Goal: Information Seeking & Learning: Find specific fact

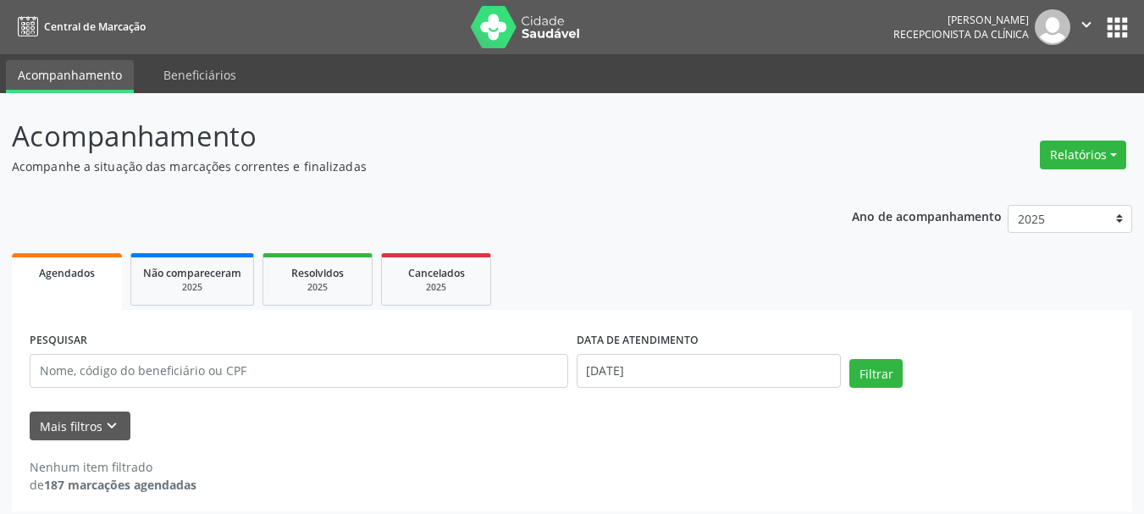
click at [704, 196] on div "Ano de acompanhamento 2025 2024 2023 2022 2021 Agendados Não compareceram 2025 …" at bounding box center [572, 352] width 1120 height 319
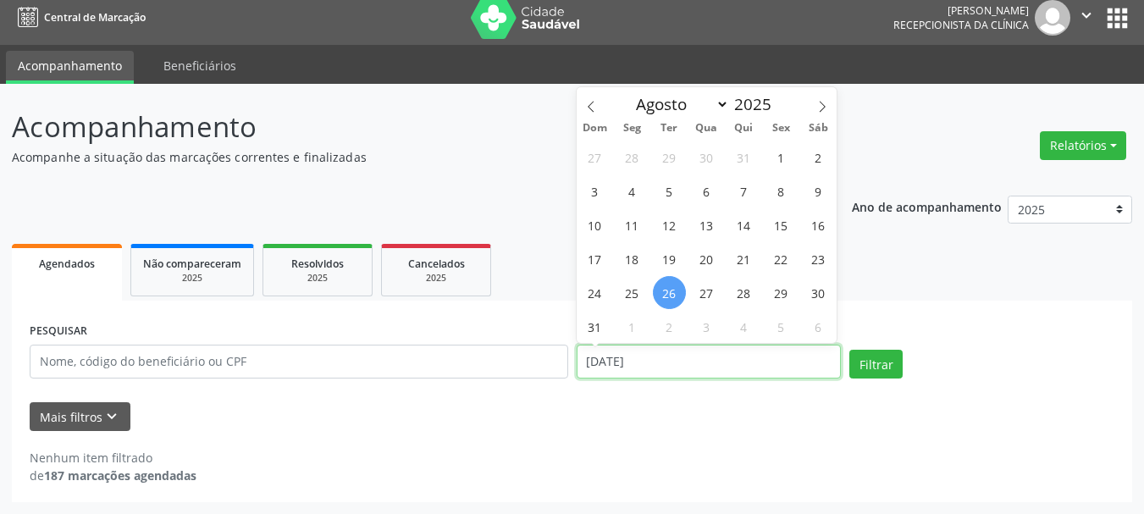
click at [797, 363] on input "[DATE]" at bounding box center [708, 362] width 265 height 34
click at [498, 190] on div "Ano de acompanhamento 2025 2024 2023 2022 2021 Agendados Não compareceram 2025 …" at bounding box center [572, 343] width 1120 height 319
select select "7"
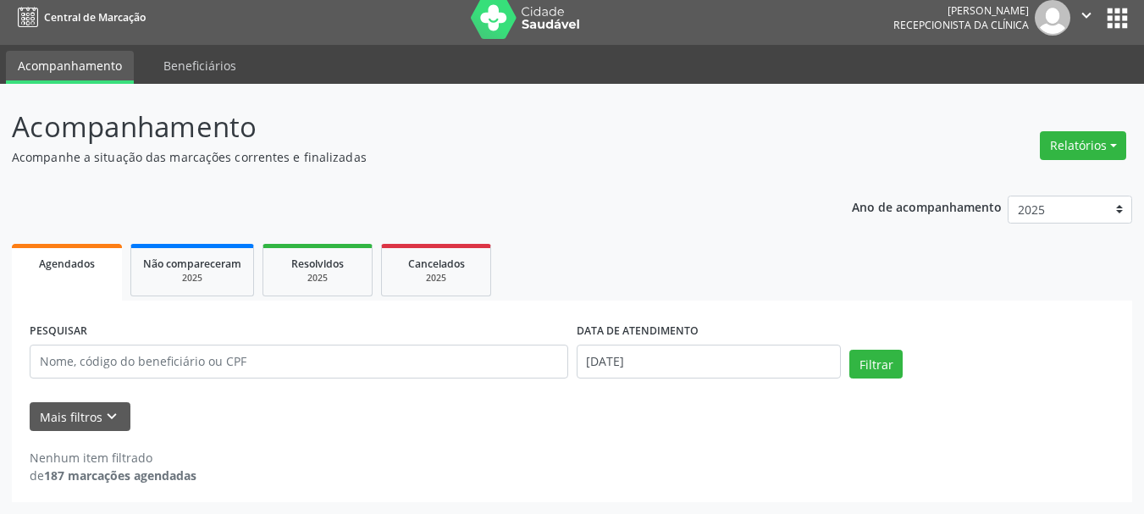
click at [1046, 393] on form "PESQUISAR DATA DE ATENDIMENTO [DATE] Filtrar UNIDADE EXECUTANTE Selecione uma u…" at bounding box center [572, 374] width 1084 height 113
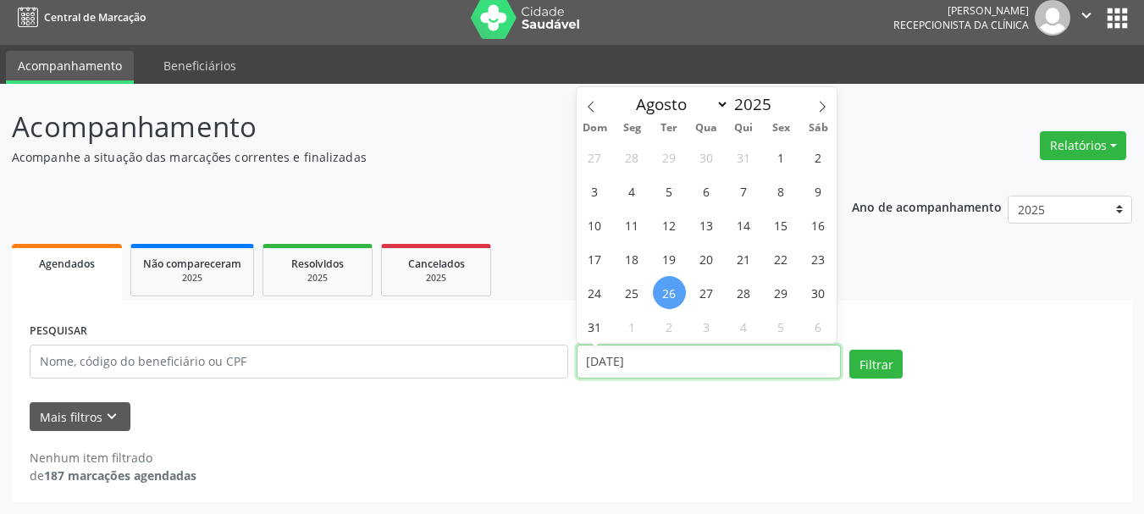
click at [670, 368] on input "[DATE]" at bounding box center [708, 362] width 265 height 34
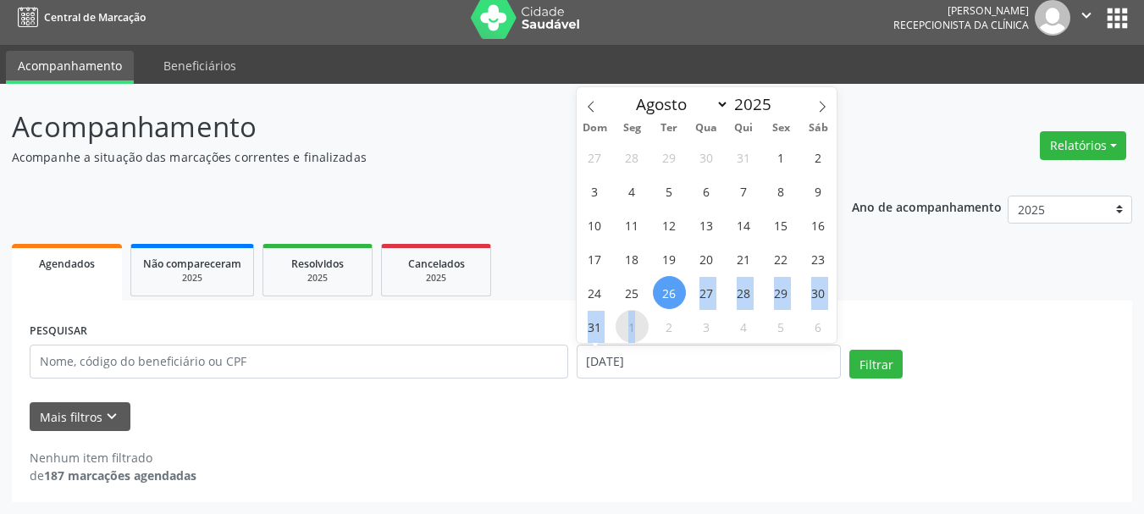
drag, startPoint x: 673, startPoint y: 294, endPoint x: 634, endPoint y: 324, distance: 49.4
click at [634, 324] on div "27 28 29 30 31 1 2 3 4 5 6 7 8 9 10 11 12 13 14 15 16 17 18 19 20 21 22 23 24 2…" at bounding box center [706, 241] width 261 height 203
click at [677, 316] on span "2" at bounding box center [669, 326] width 33 height 33
type input "[DATE]"
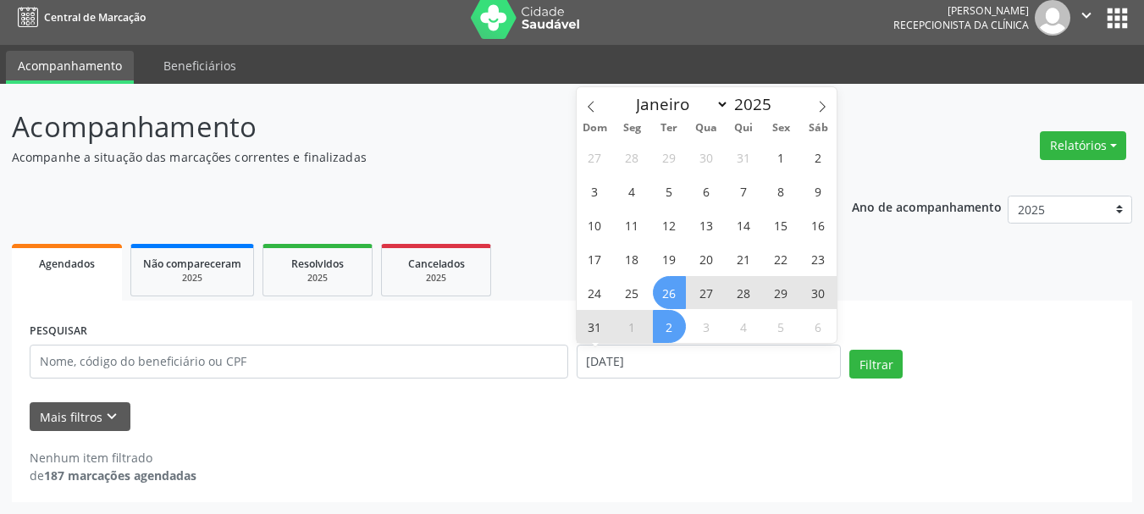
click at [670, 292] on span "26" at bounding box center [669, 292] width 33 height 33
select select "8"
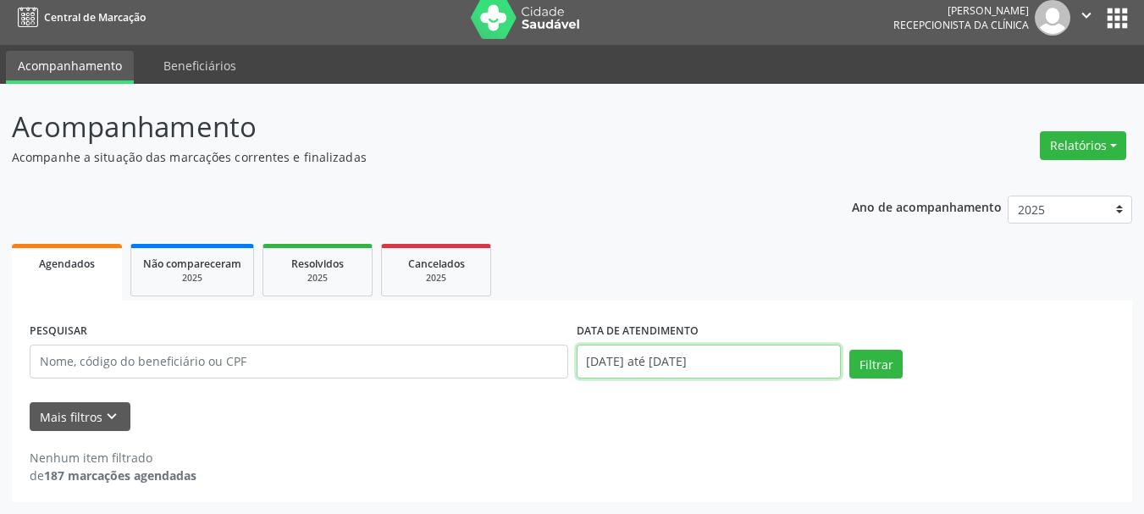
click at [742, 362] on input "[DATE] até [DATE]" at bounding box center [708, 362] width 265 height 34
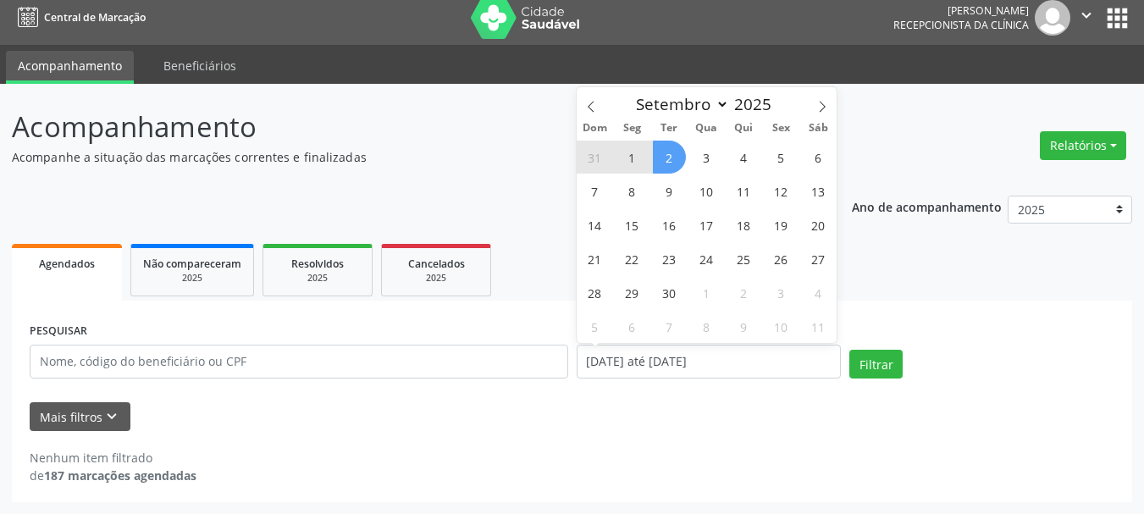
click at [629, 156] on span "1" at bounding box center [631, 157] width 33 height 33
type input "[DATE]"
click at [593, 108] on icon at bounding box center [591, 107] width 12 height 12
select select "7"
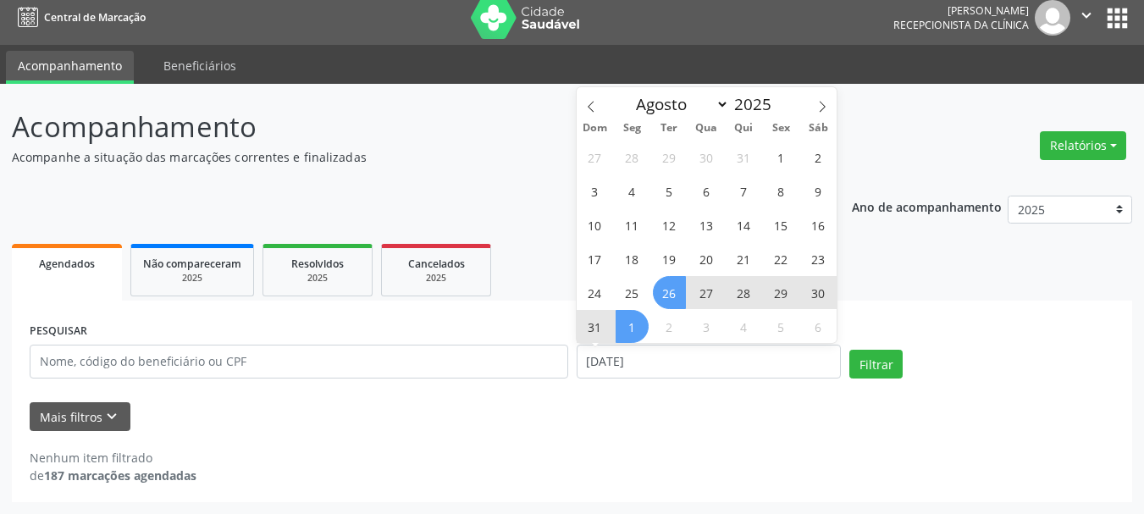
click at [672, 291] on span "26" at bounding box center [669, 292] width 33 height 33
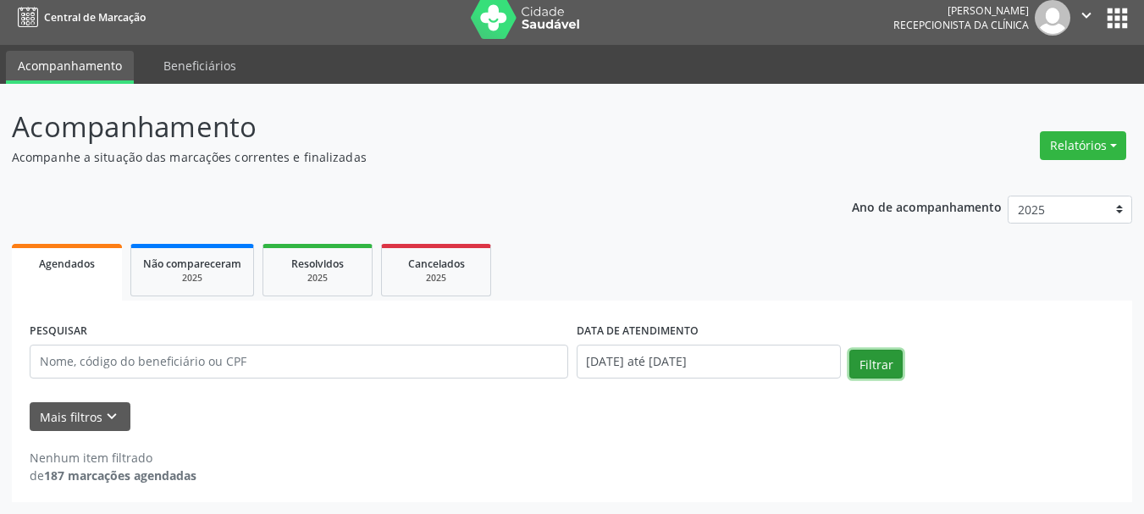
click at [885, 370] on button "Filtrar" at bounding box center [875, 364] width 53 height 29
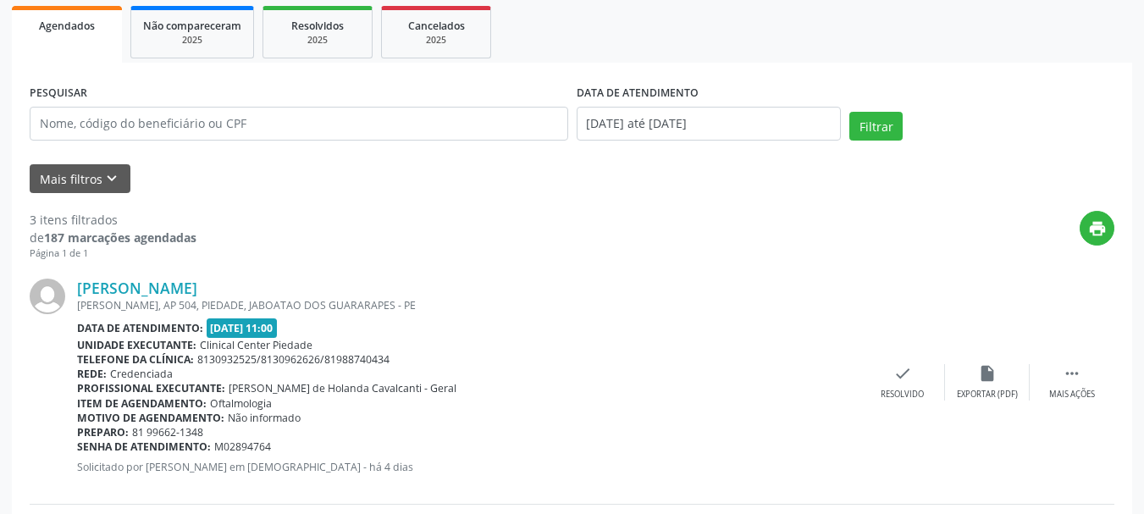
scroll to position [332, 0]
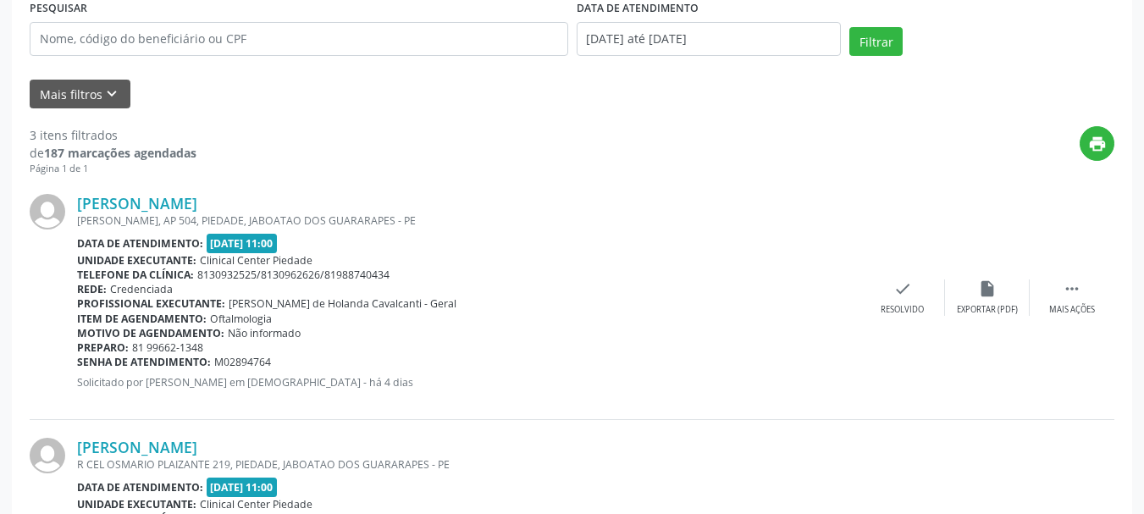
click at [543, 168] on div "print" at bounding box center [655, 151] width 918 height 50
click at [197, 202] on link "[PERSON_NAME]" at bounding box center [137, 203] width 120 height 19
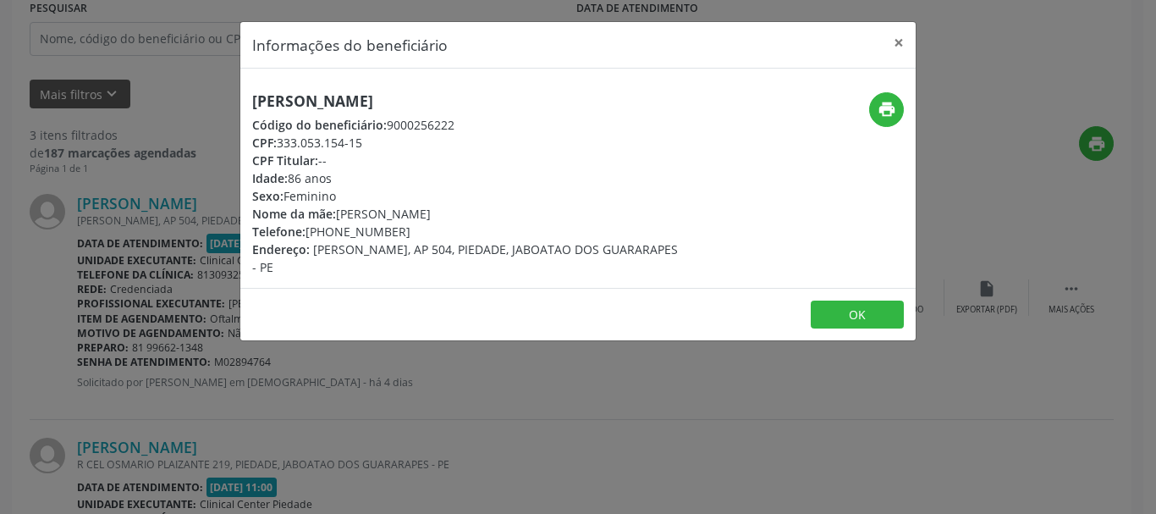
drag, startPoint x: 312, startPoint y: 249, endPoint x: 368, endPoint y: 268, distance: 59.2
click at [368, 268] on div "Endereço: [PERSON_NAME], AP 504, PIEDADE, JABOATAO DOS GUARARAPES - PE" at bounding box center [465, 258] width 427 height 36
click at [432, 280] on div "[PERSON_NAME] Código do beneficiário: 9000256222 CPF: 333.053.154-15 CPF Titula…" at bounding box center [578, 178] width 676 height 219
drag, startPoint x: 310, startPoint y: 251, endPoint x: 489, endPoint y: 254, distance: 179.5
click at [489, 254] on div "Endereço: [PERSON_NAME], AP 504, PIEDADE, JABOATAO DOS GUARARAPES - PE" at bounding box center [465, 258] width 427 height 36
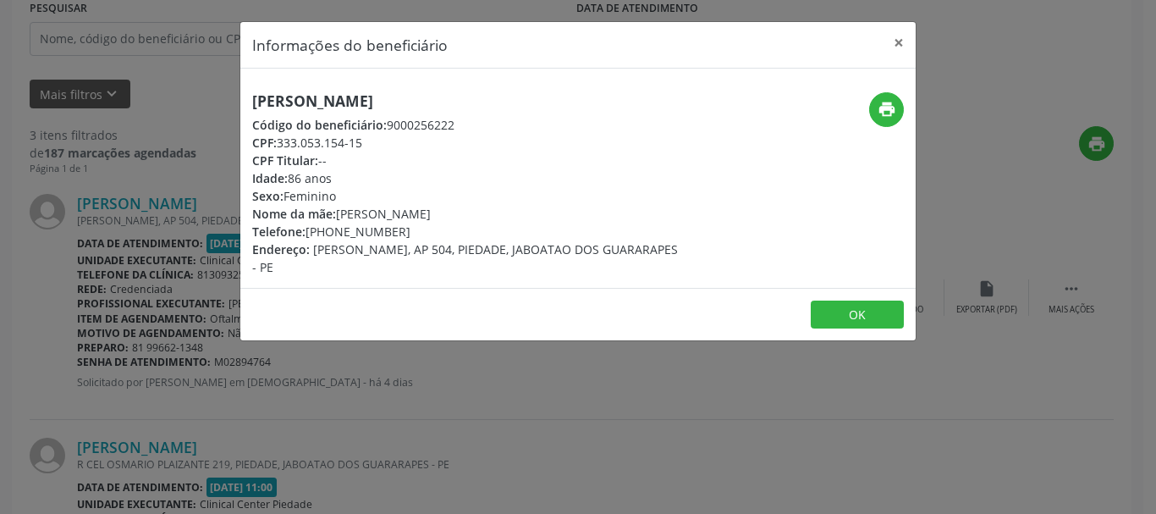
click at [306, 147] on div "CPF: 333.053.154-15" at bounding box center [465, 143] width 427 height 18
drag, startPoint x: 279, startPoint y: 142, endPoint x: 343, endPoint y: 144, distance: 63.5
click at [338, 144] on div "CPF: 333.053.154-15" at bounding box center [465, 143] width 427 height 18
click at [367, 144] on div "CPF: 333.053.154-15" at bounding box center [465, 143] width 427 height 18
click at [364, 141] on div "CPF: 333.053.154-15" at bounding box center [465, 143] width 427 height 18
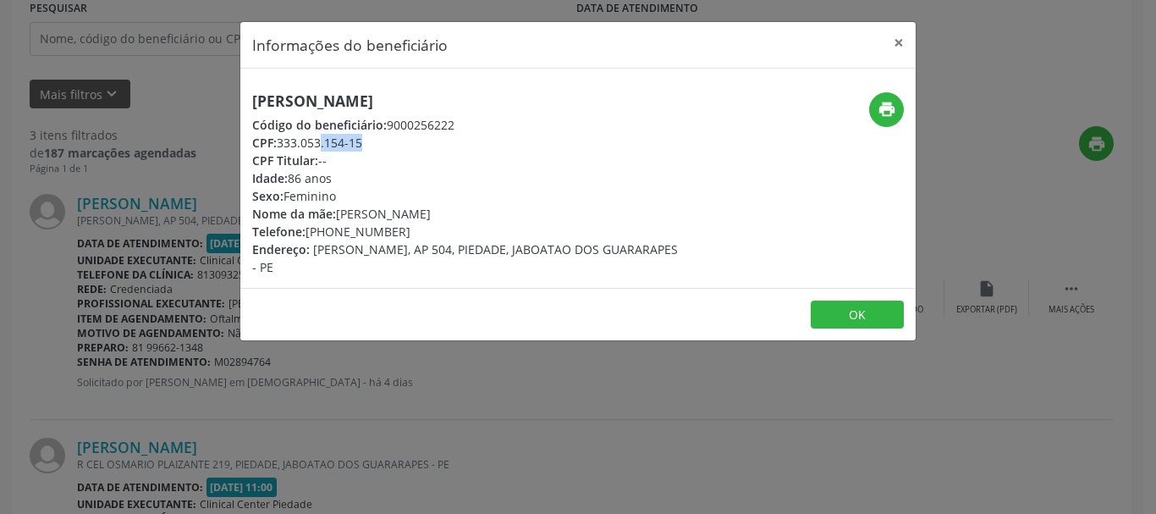
drag, startPoint x: 364, startPoint y: 141, endPoint x: 322, endPoint y: 148, distance: 43.0
click at [322, 148] on div "CPF: 333.053.154-15" at bounding box center [465, 143] width 427 height 18
copy div "333.053.154-15"
drag, startPoint x: 384, startPoint y: 123, endPoint x: 457, endPoint y: 124, distance: 72.8
click at [457, 124] on div "Código do beneficiário: 9000256222" at bounding box center [465, 125] width 427 height 18
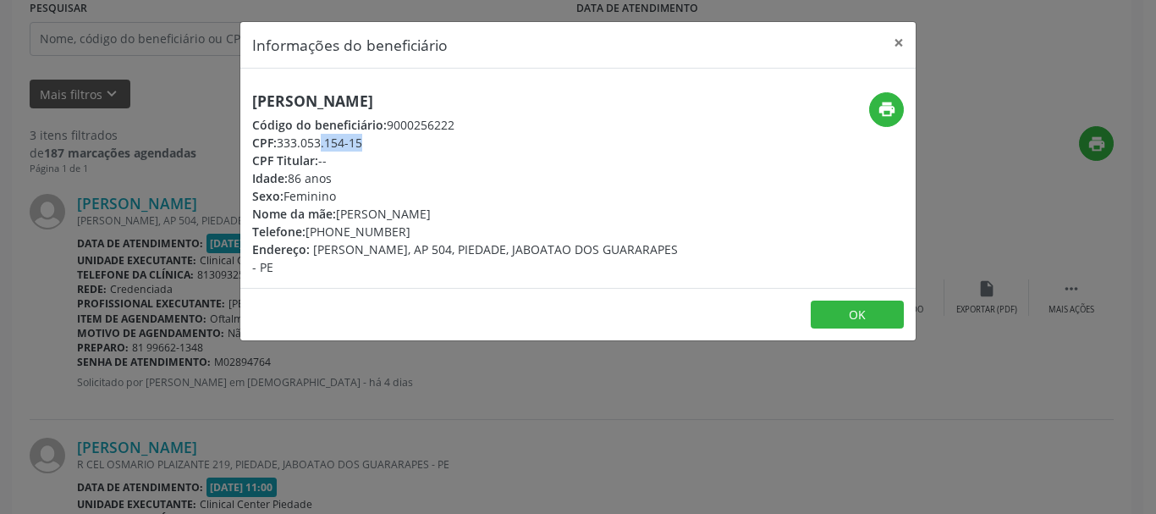
copy div "9000256222"
click at [848, 313] on button "OK" at bounding box center [857, 315] width 93 height 29
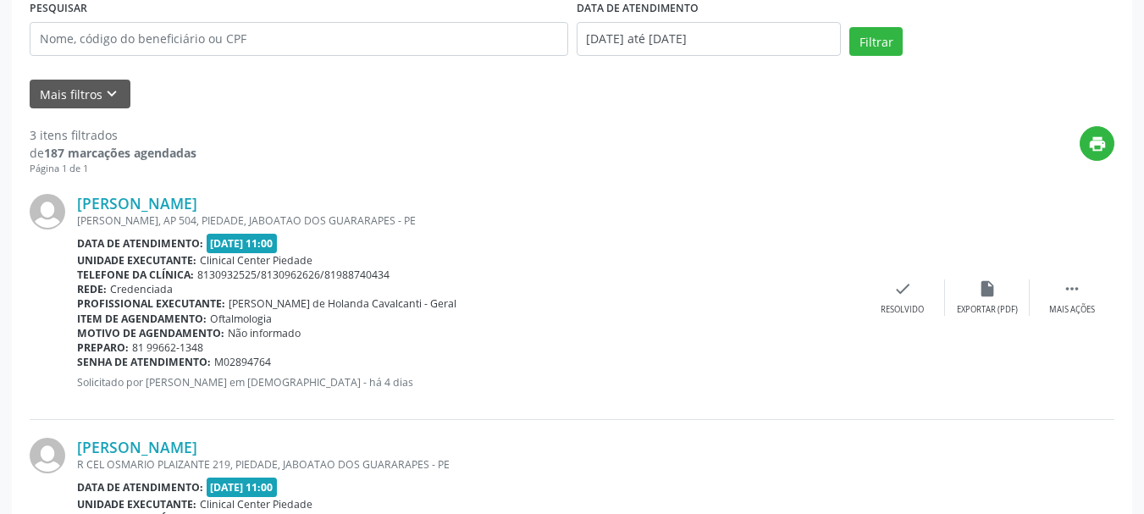
scroll to position [670, 0]
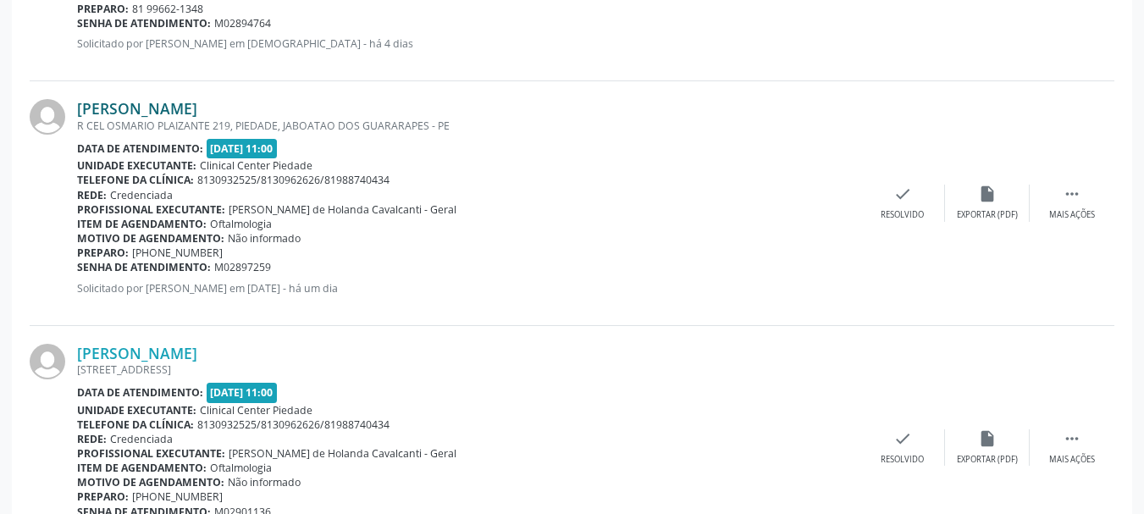
click at [160, 103] on link "[PERSON_NAME]" at bounding box center [137, 108] width 120 height 19
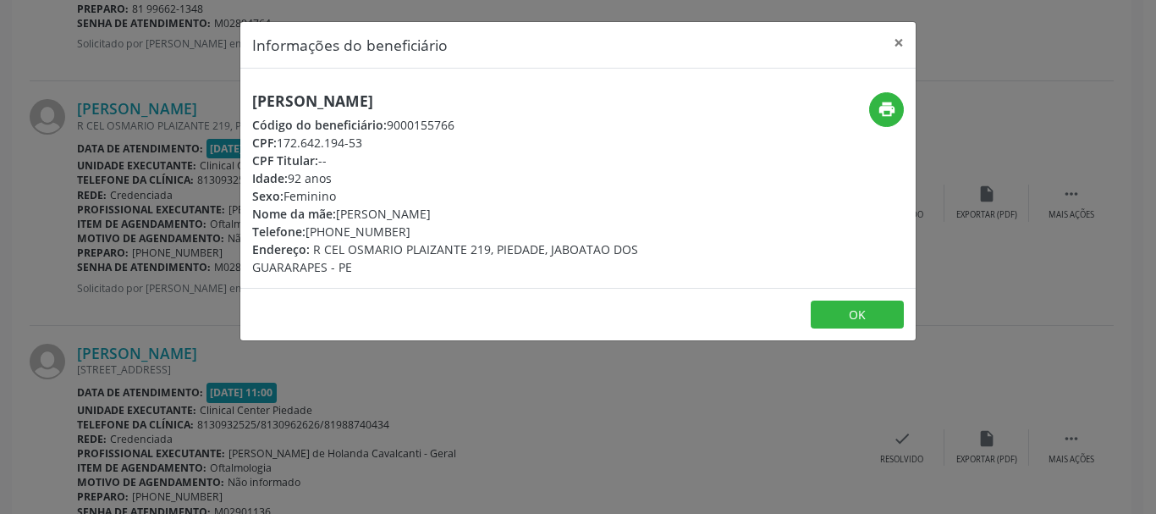
click at [282, 146] on div "CPF: 172.642.194-53" at bounding box center [465, 143] width 427 height 18
drag, startPoint x: 282, startPoint y: 146, endPoint x: 368, endPoint y: 147, distance: 86.4
click at [368, 147] on div "CPF: 172.642.194-53" at bounding box center [465, 143] width 427 height 18
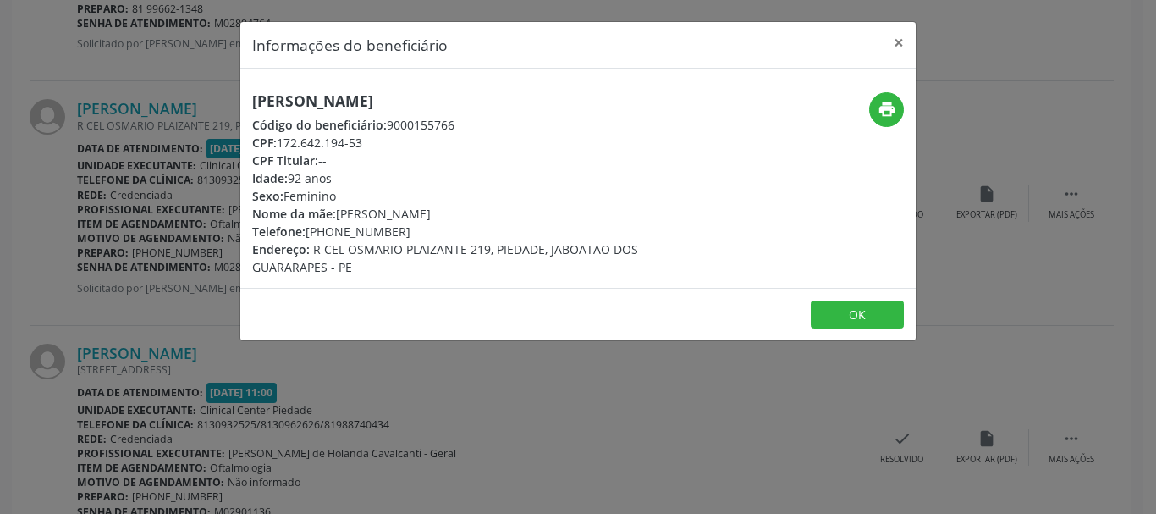
click at [348, 139] on div "CPF: 172.642.194-53" at bounding box center [465, 143] width 427 height 18
click at [347, 139] on div "CPF: 172.642.194-53" at bounding box center [465, 143] width 427 height 18
click at [345, 141] on div "CPF: 172.642.194-53" at bounding box center [465, 143] width 427 height 18
click at [340, 142] on div "CPF: 172.642.194-53" at bounding box center [465, 143] width 427 height 18
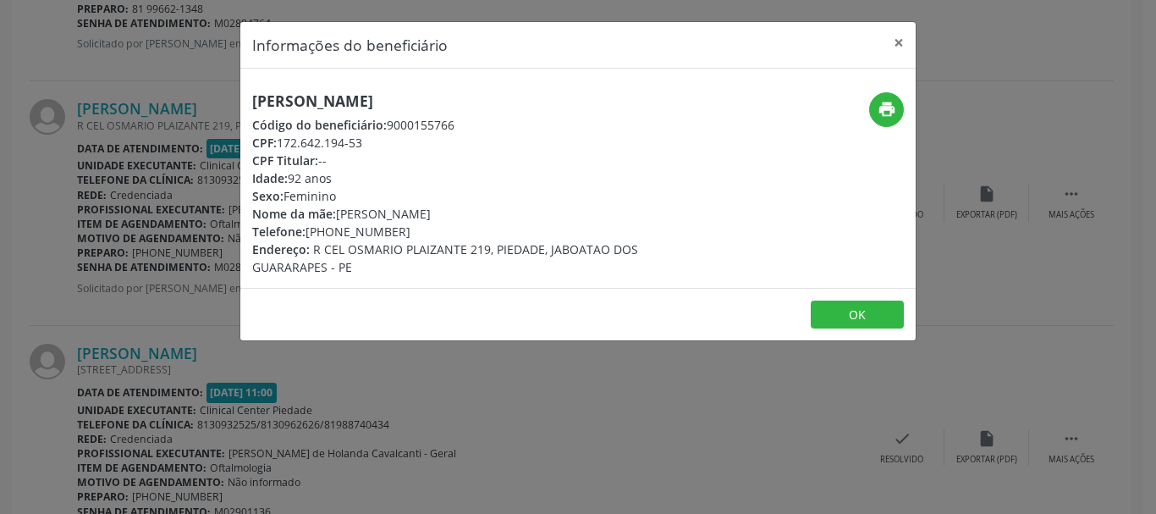
click at [340, 142] on div "CPF: 172.642.194-53" at bounding box center [465, 143] width 427 height 18
click at [340, 143] on div "CPF: 172.642.194-53" at bounding box center [465, 143] width 427 height 18
click at [388, 155] on div "CPF Titular: --" at bounding box center [465, 161] width 427 height 18
click at [281, 141] on div "CPF: 172.642.194-53" at bounding box center [465, 143] width 427 height 18
drag, startPoint x: 281, startPoint y: 141, endPoint x: 372, endPoint y: 152, distance: 92.0
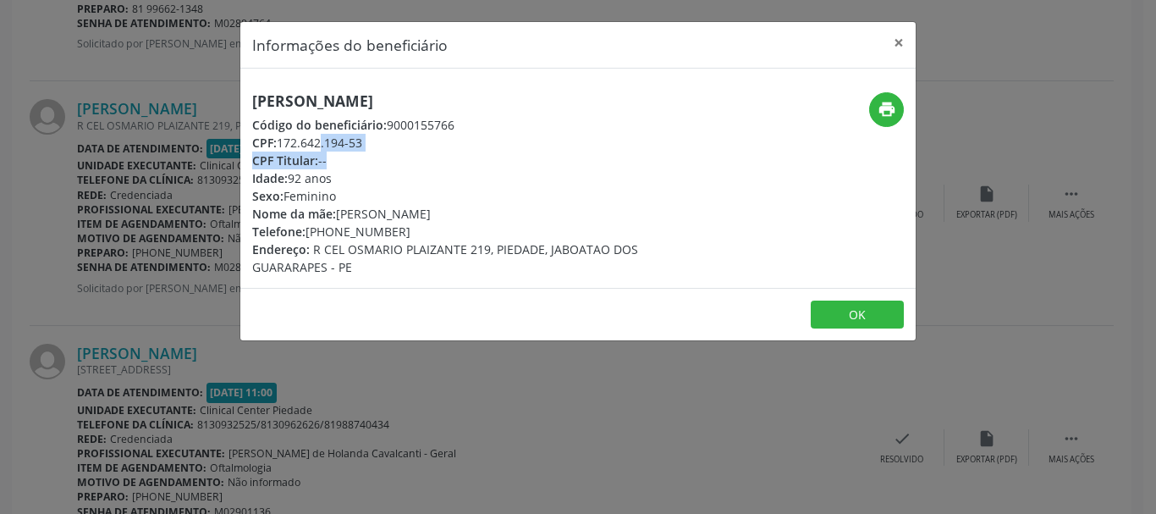
click at [372, 152] on div "[PERSON_NAME] Código do beneficiário: 9000155766 CPF: 172.642.194-53 CPF Titula…" at bounding box center [465, 184] width 427 height 184
click at [373, 150] on div "CPF: 172.642.194-53" at bounding box center [465, 143] width 427 height 18
click at [281, 144] on div "CPF: 172.642.194-53" at bounding box center [465, 143] width 427 height 18
drag, startPoint x: 281, startPoint y: 144, endPoint x: 367, endPoint y: 146, distance: 85.5
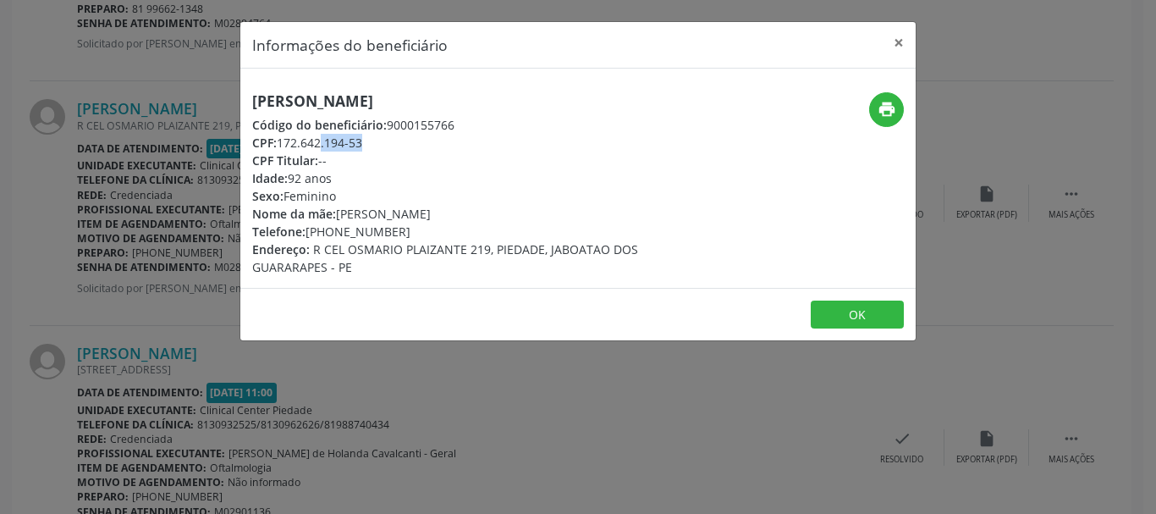
click at [367, 146] on div "CPF: 172.642.194-53" at bounding box center [465, 143] width 427 height 18
copy div "172.642.194-53"
click at [848, 308] on button "OK" at bounding box center [857, 315] width 93 height 29
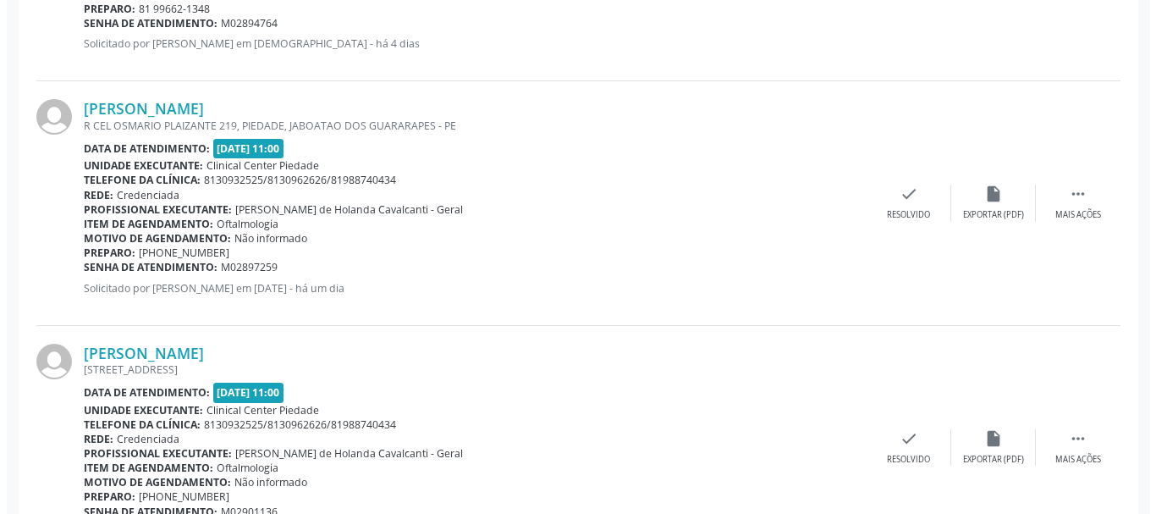
scroll to position [755, 0]
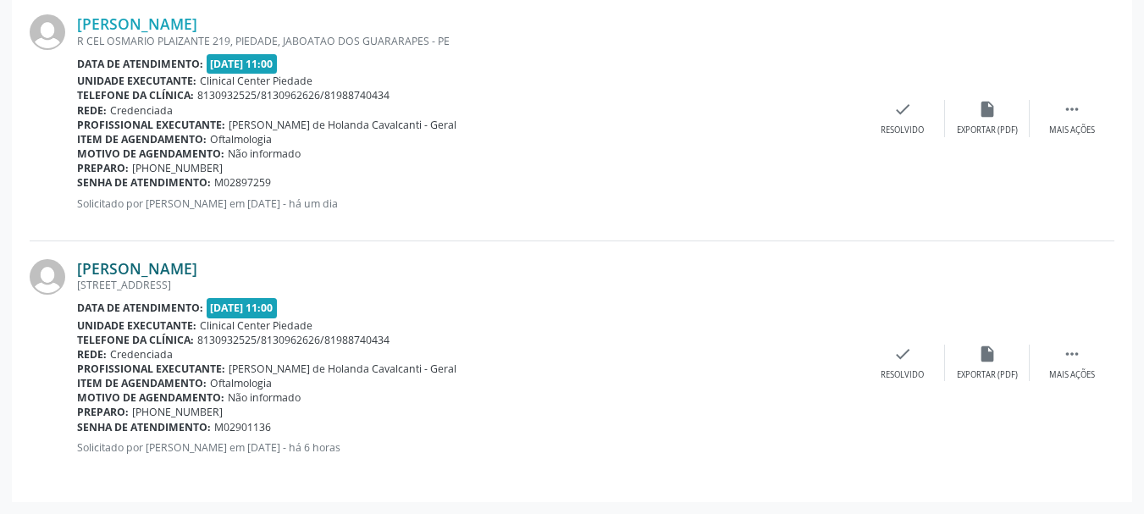
click at [114, 266] on link "[PERSON_NAME]" at bounding box center [137, 268] width 120 height 19
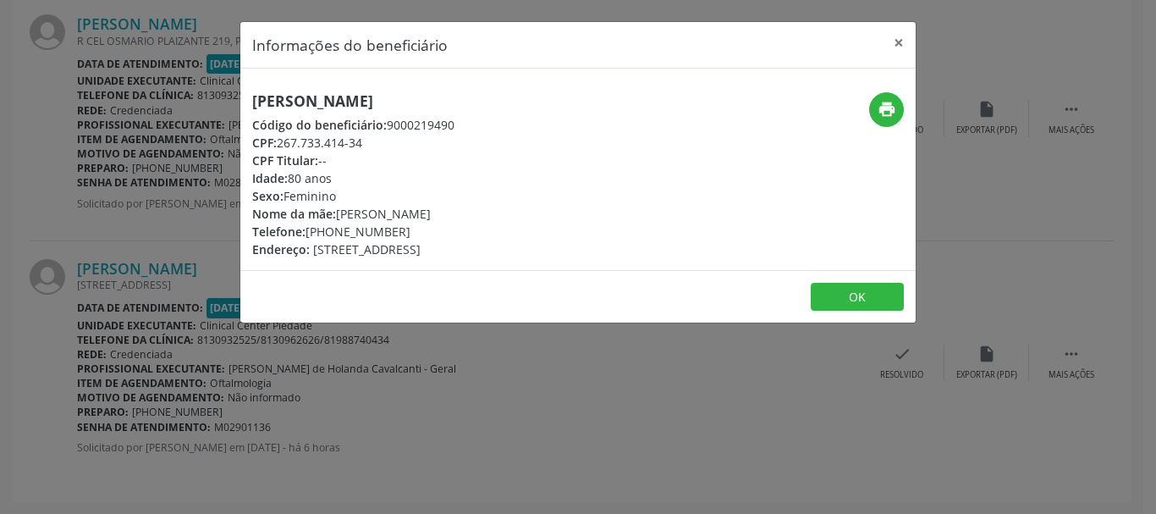
drag, startPoint x: 276, startPoint y: 141, endPoint x: 367, endPoint y: 142, distance: 91.4
click at [367, 142] on div "CPF: 267.733.414-34" at bounding box center [353, 143] width 202 height 18
copy div "267.733.414-34"
drag, startPoint x: 385, startPoint y: 125, endPoint x: 489, endPoint y: 124, distance: 104.1
click at [455, 124] on div "Código do beneficiário: 9000219490" at bounding box center [353, 125] width 202 height 18
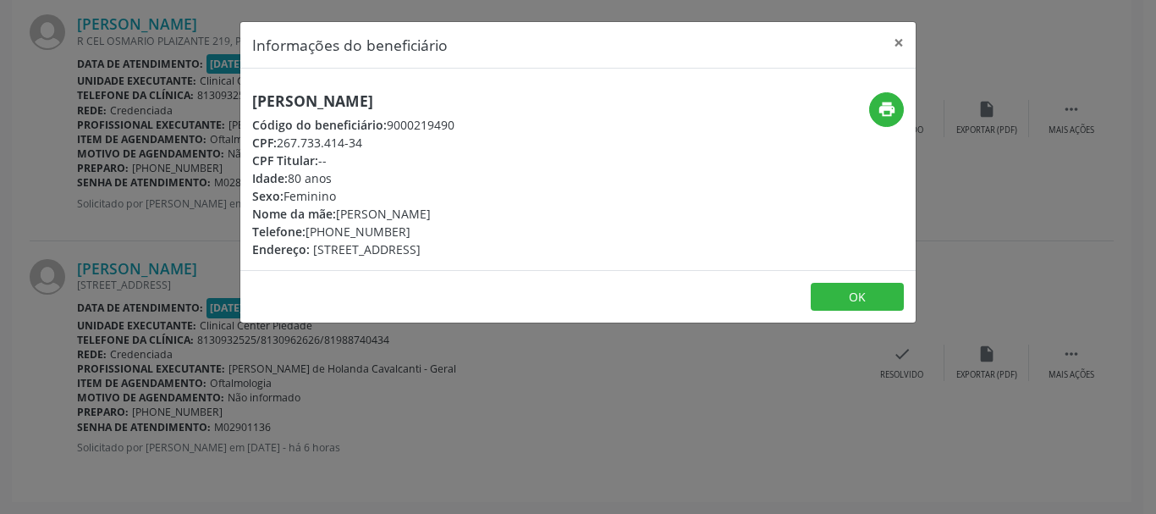
copy div "9000219490"
click at [277, 140] on span "CPF:" at bounding box center [264, 143] width 25 height 16
click at [277, 141] on span "CPF:" at bounding box center [264, 143] width 25 height 16
click at [357, 141] on div "CPF: 267.733.414-34" at bounding box center [353, 143] width 202 height 18
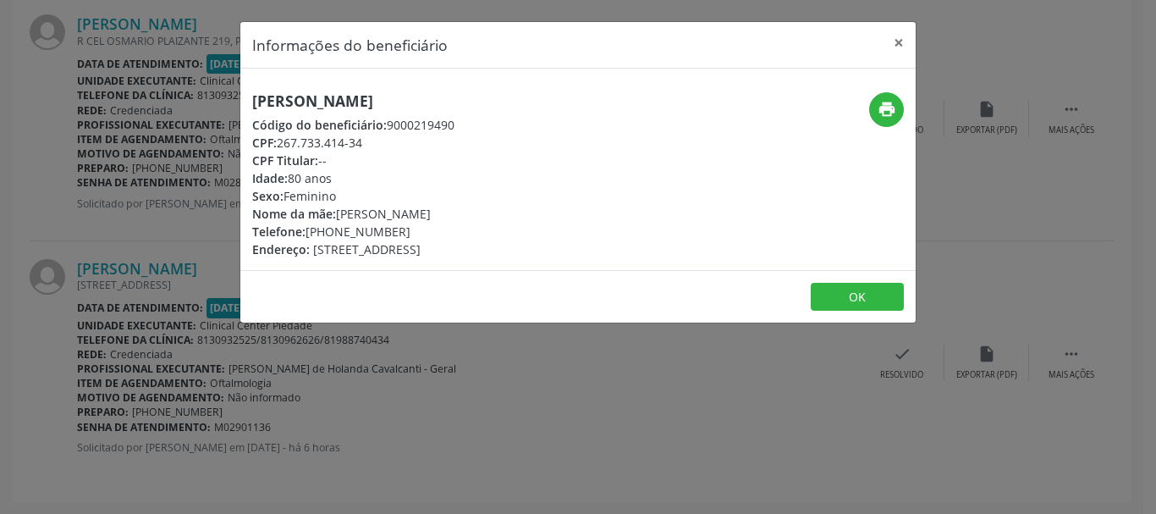
click at [367, 144] on div "CPF: 267.733.414-34" at bounding box center [353, 143] width 202 height 18
drag, startPoint x: 279, startPoint y: 141, endPoint x: 381, endPoint y: 149, distance: 102.7
click at [381, 149] on div "CPF: 267.733.414-34" at bounding box center [353, 143] width 202 height 18
copy div "267.733.414-34"
